Goal: Transaction & Acquisition: Purchase product/service

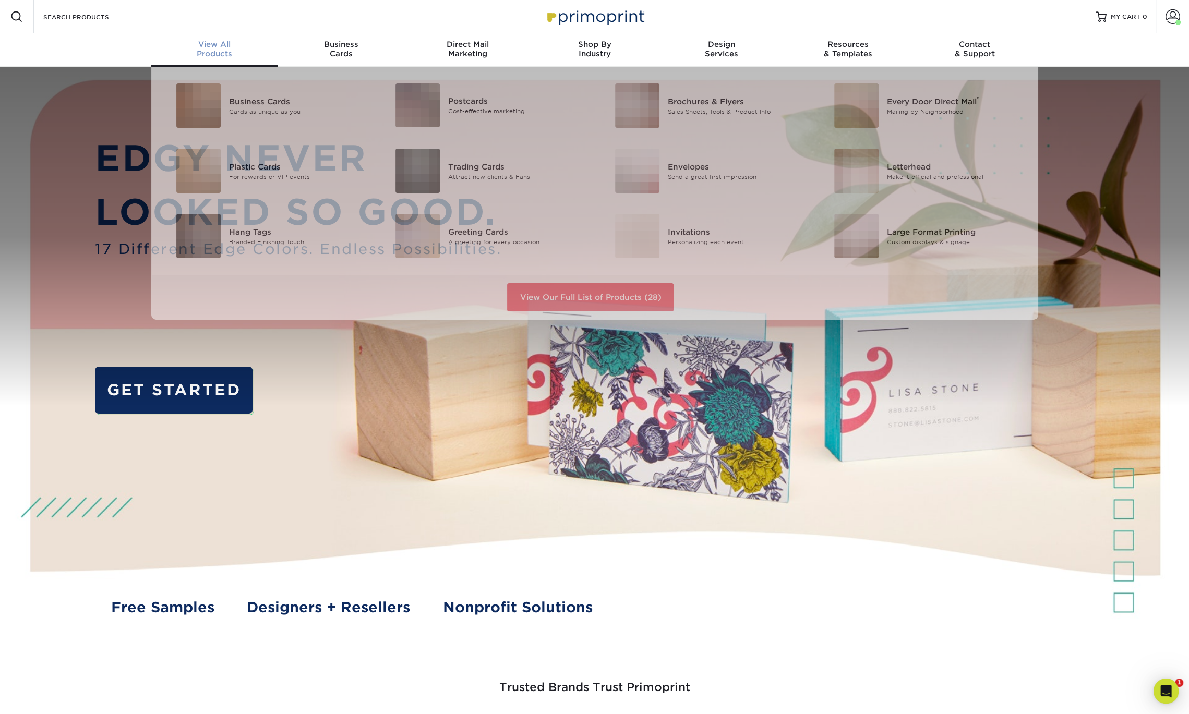
click at [224, 47] on span "View All" at bounding box center [214, 44] width 127 height 9
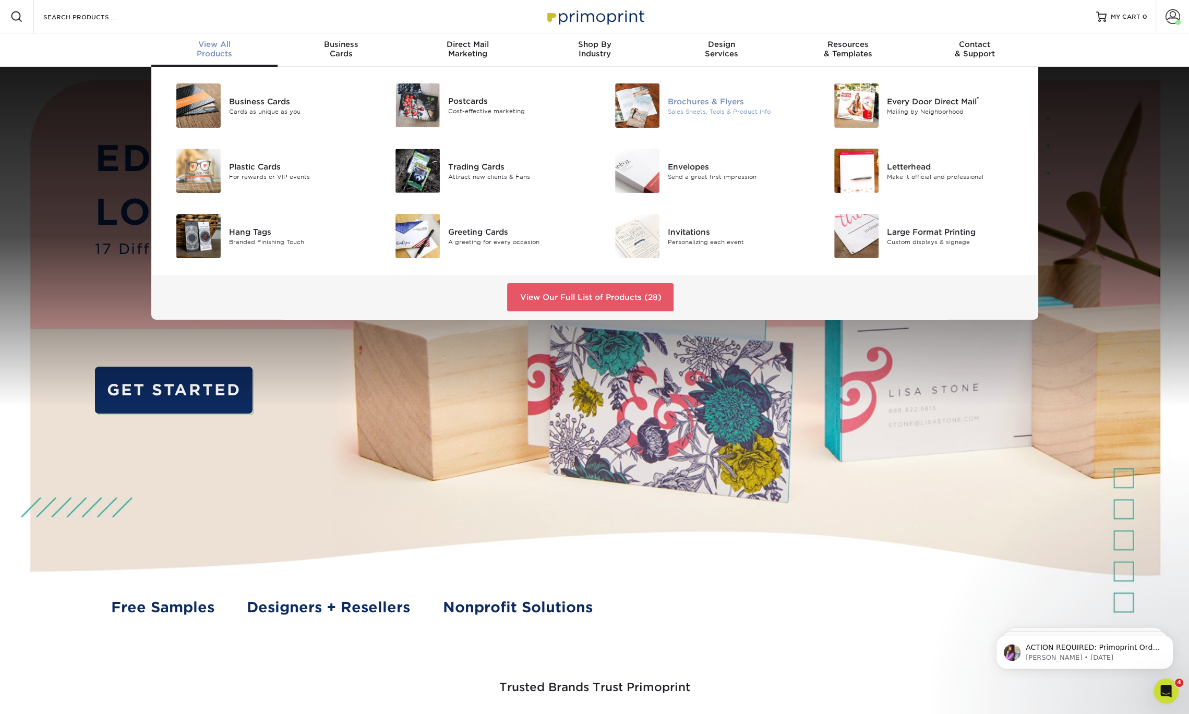
click at [722, 104] on div "Brochures & Flyers" at bounding box center [737, 100] width 138 height 11
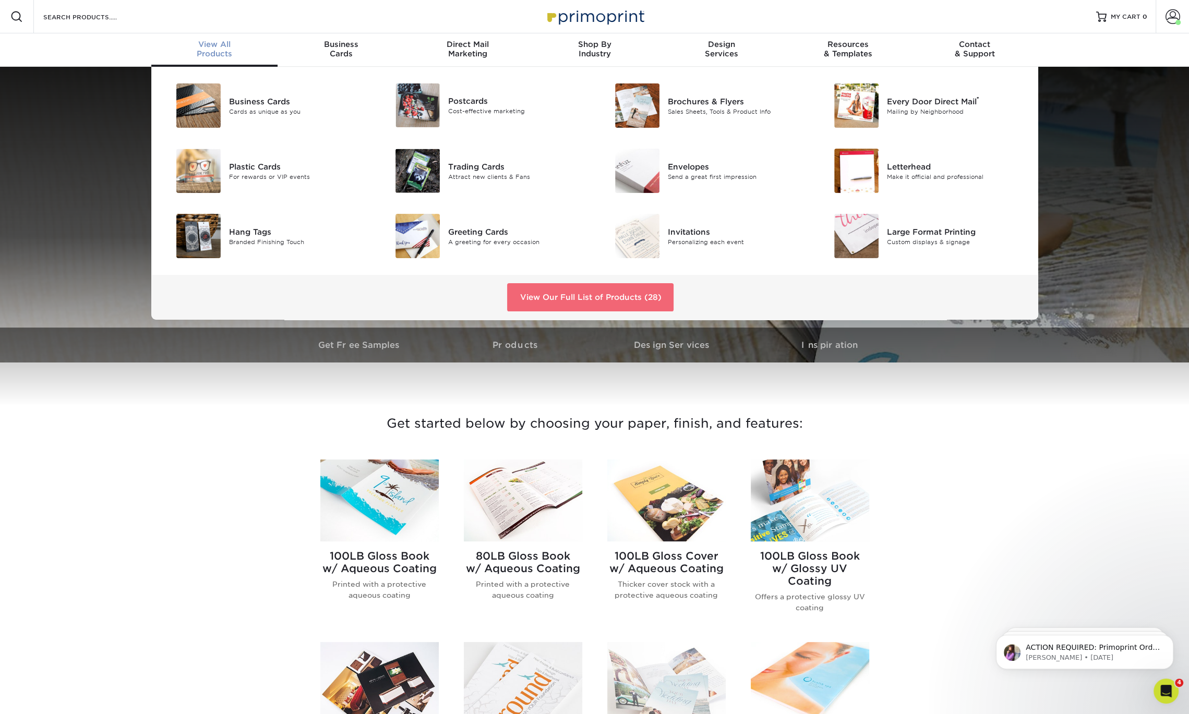
click at [537, 290] on link "View Our Full List of Products (28)" at bounding box center [590, 297] width 166 height 28
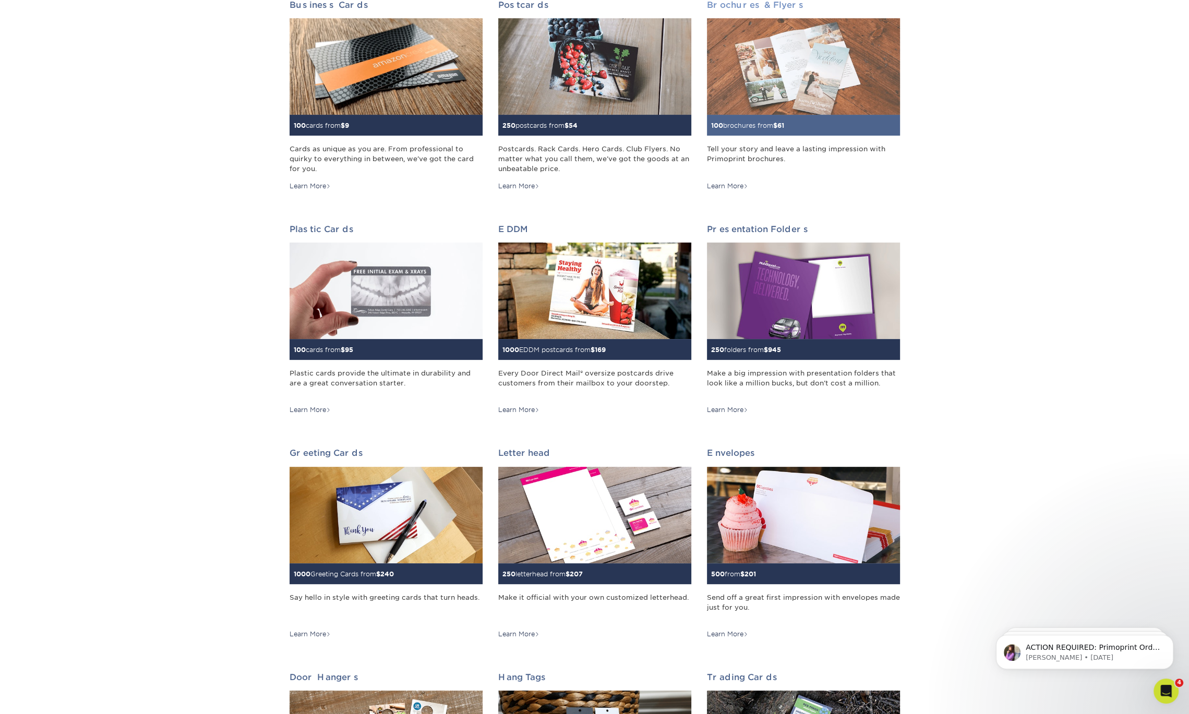
scroll to position [186, 0]
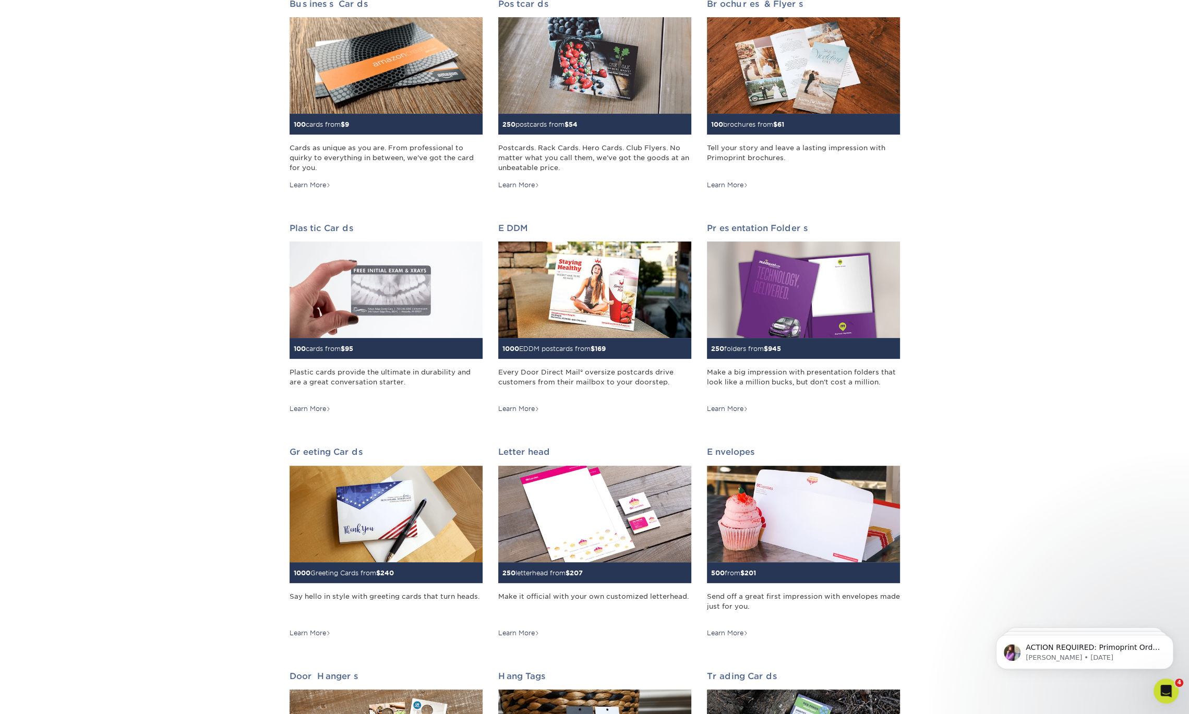
click at [741, 222] on div "Presentation Folders 250 folders from $ 945 Make a big impression with presenta…" at bounding box center [803, 327] width 209 height 224
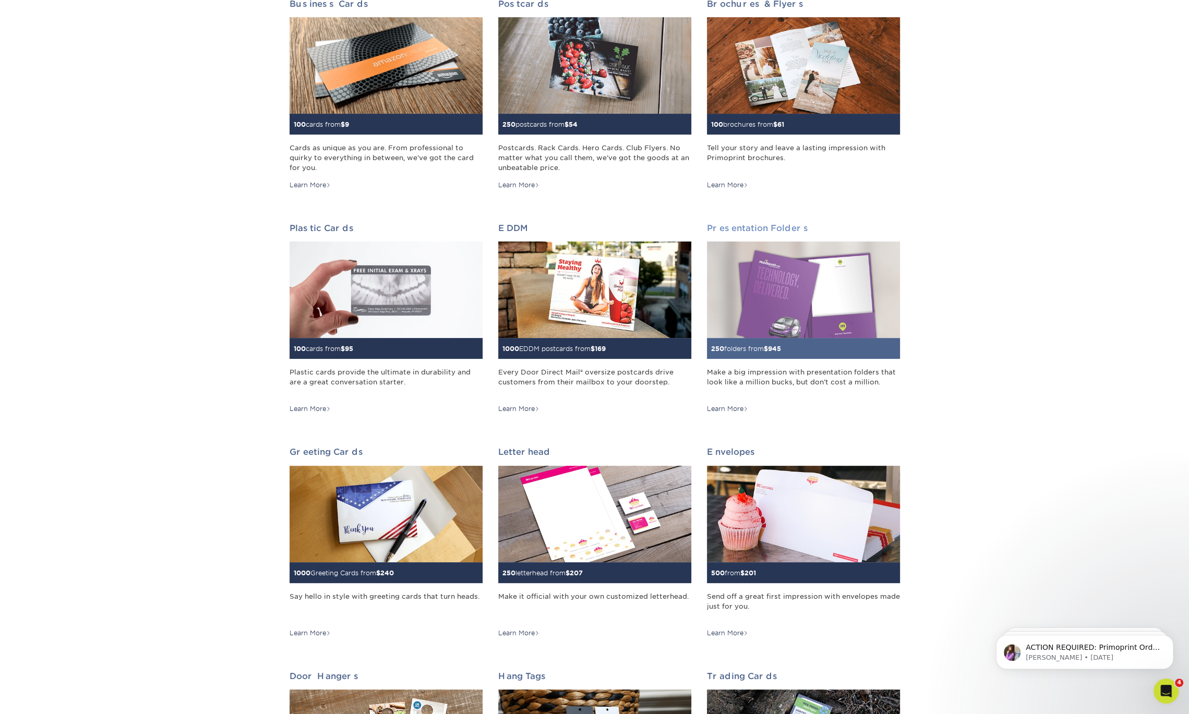
click at [741, 225] on h2 "Presentation Folders" at bounding box center [803, 228] width 193 height 10
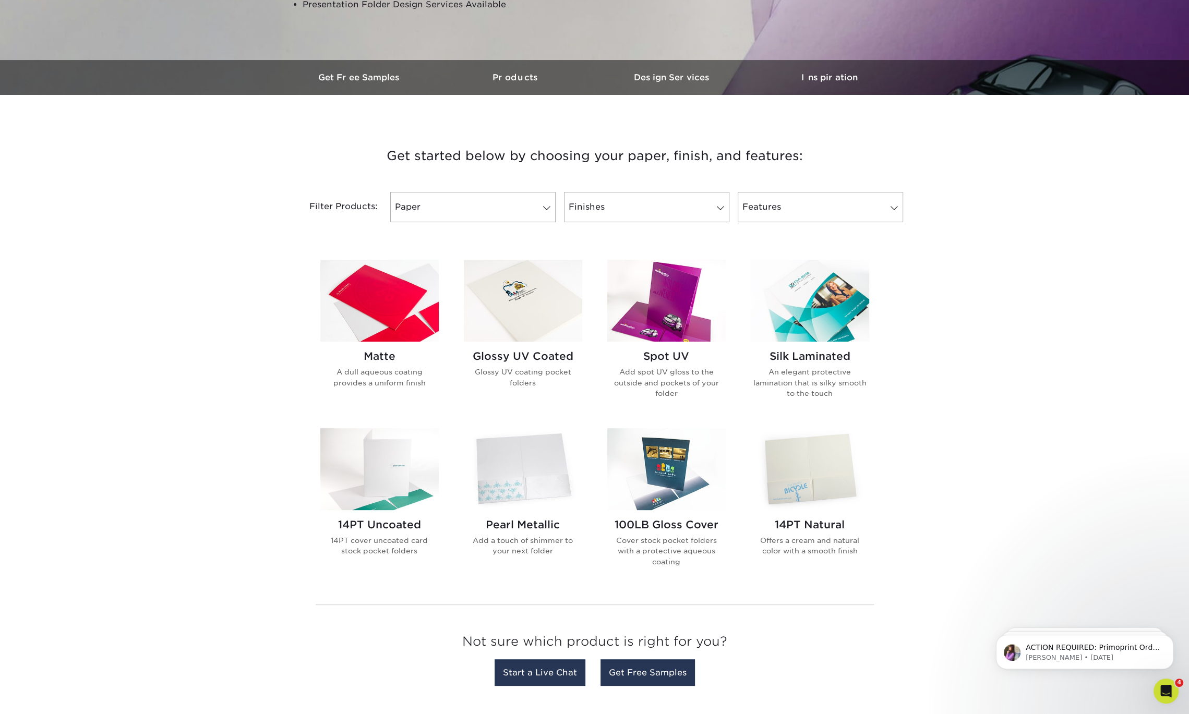
scroll to position [282, 0]
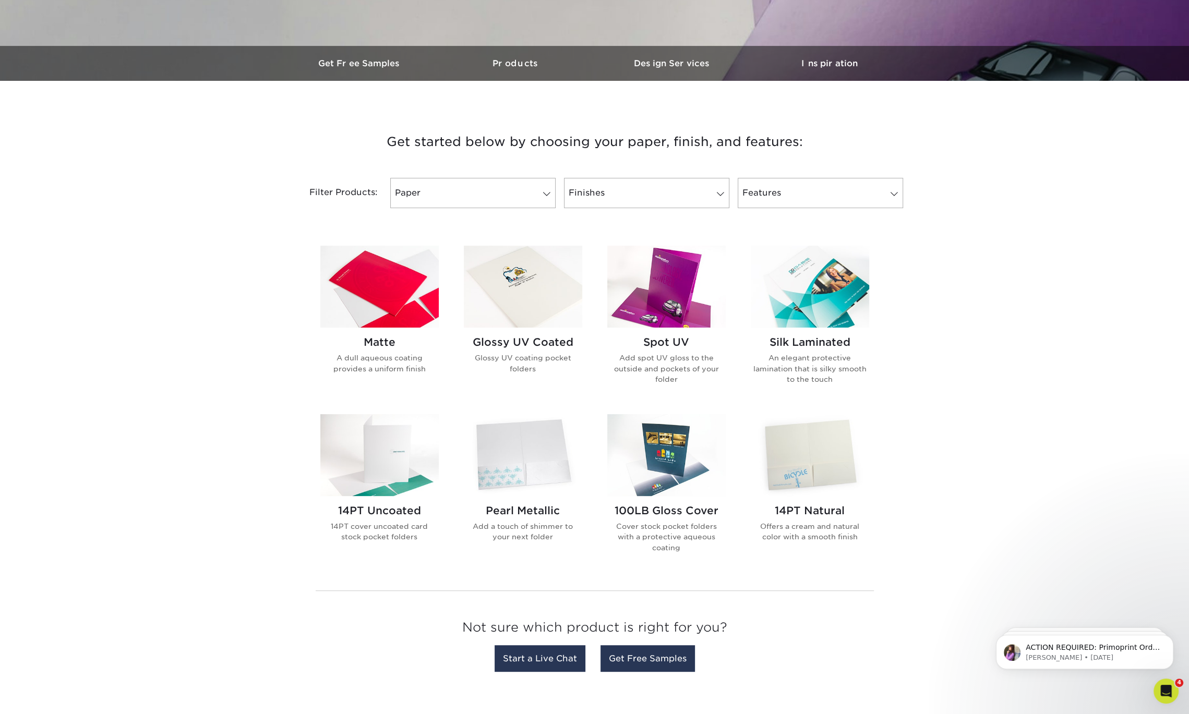
click at [654, 270] on img at bounding box center [666, 287] width 118 height 82
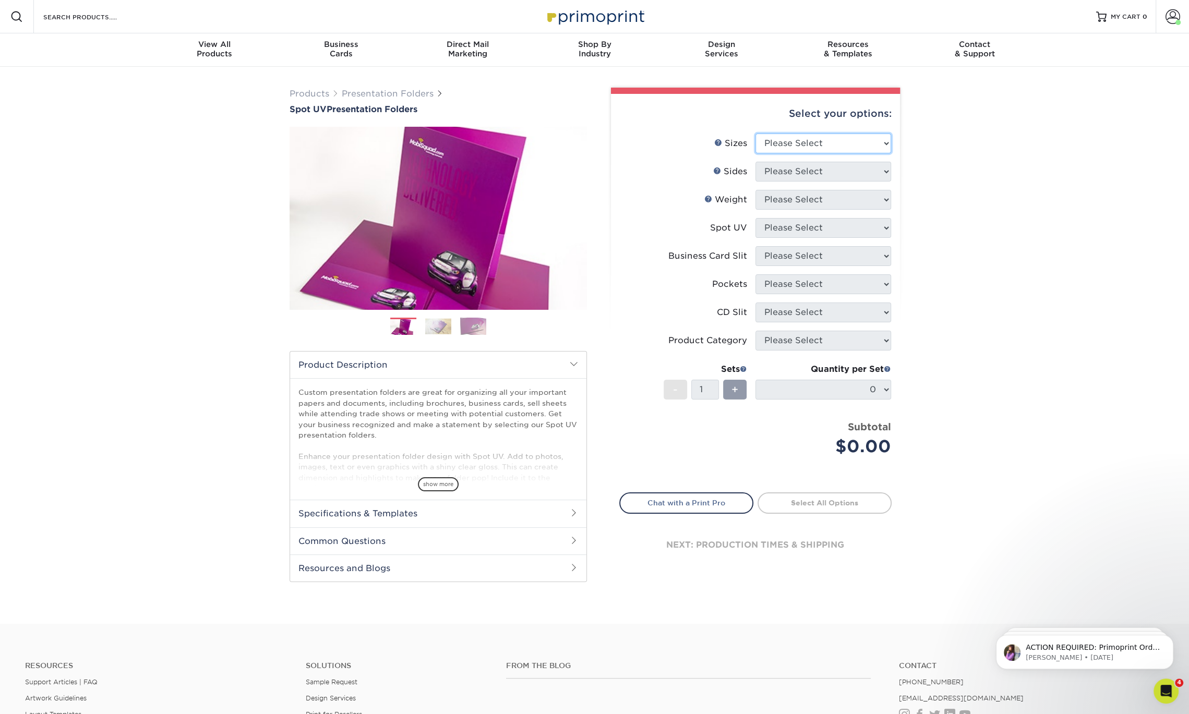
click at [833, 139] on select "Please Select 6" x 9" 9" x 12"" at bounding box center [824, 144] width 136 height 20
select select "6.00x9.00"
click at [756, 134] on select "Please Select 6" x 9" 9" x 12"" at bounding box center [824, 144] width 136 height 20
click at [821, 170] on select "Please Select Print Both Sides Print Front Only" at bounding box center [824, 172] width 136 height 20
